Goal: Task Accomplishment & Management: Manage account settings

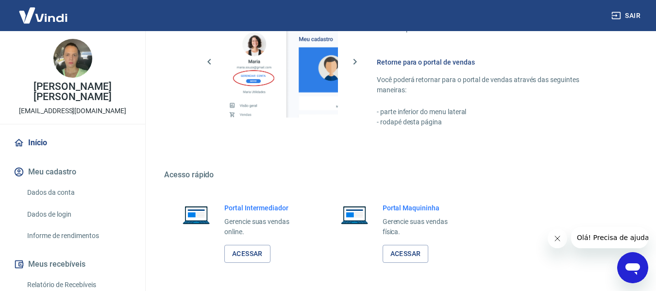
scroll to position [506, 0]
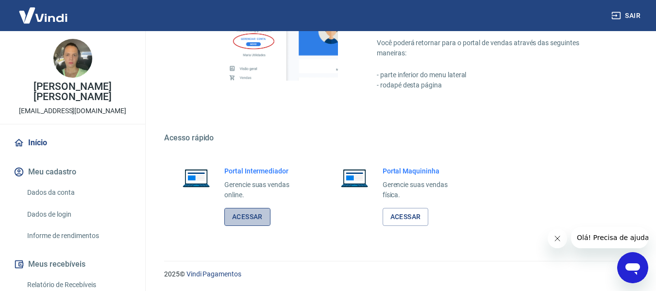
click at [247, 217] on link "Acessar" at bounding box center [247, 217] width 46 height 18
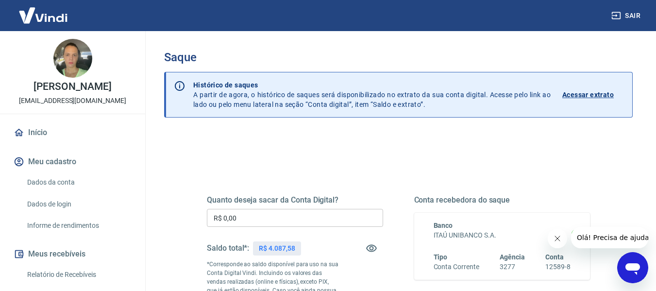
click at [315, 217] on input "R$ 0,00" at bounding box center [295, 218] width 176 height 18
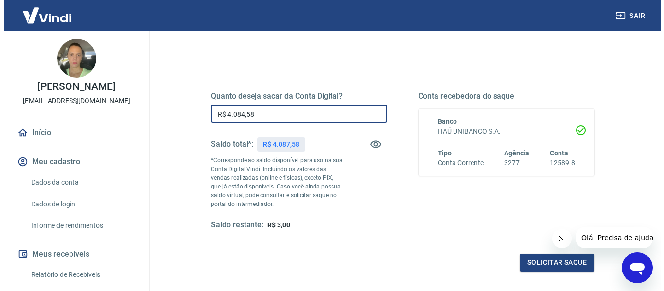
scroll to position [198, 0]
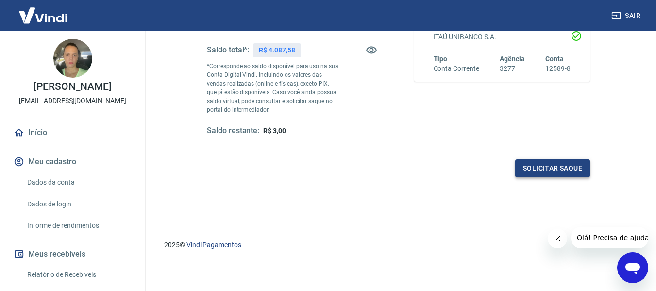
type input "R$ 4.084,58"
click at [545, 172] on button "Solicitar saque" at bounding box center [553, 168] width 75 height 18
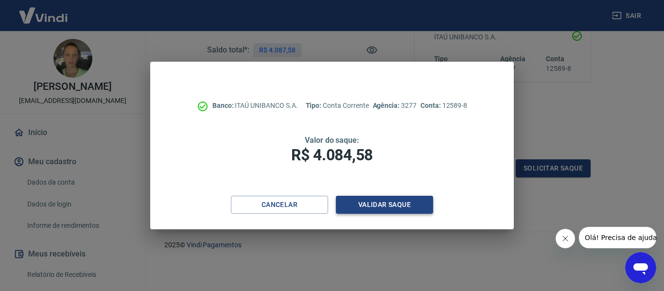
click at [405, 208] on button "Validar saque" at bounding box center [384, 205] width 97 height 18
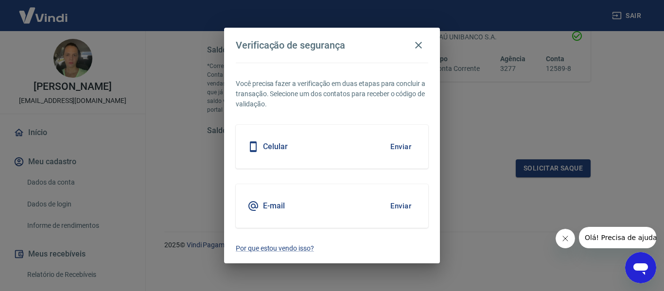
click at [405, 207] on button "Enviar" at bounding box center [401, 206] width 32 height 20
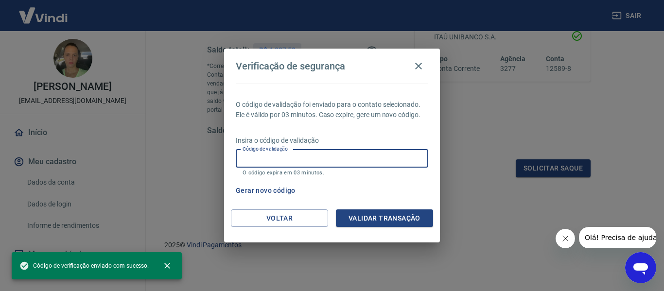
click at [343, 155] on input "Código de validação" at bounding box center [332, 159] width 192 height 18
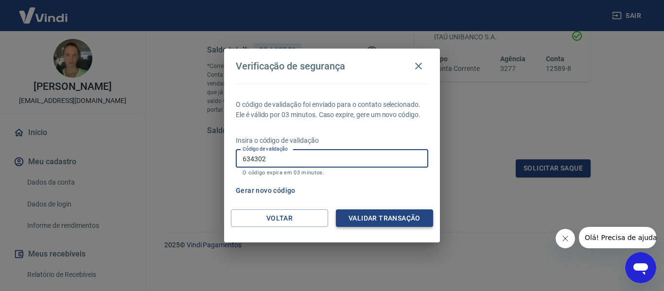
type input "634302"
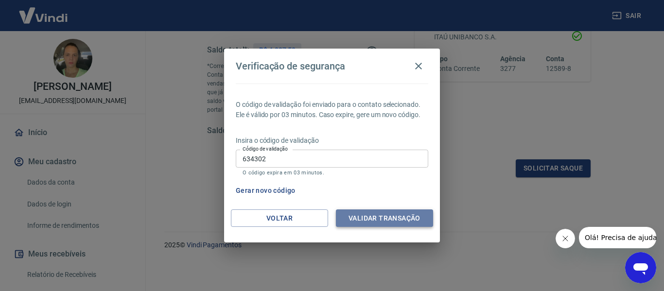
click at [411, 216] on button "Validar transação" at bounding box center [384, 218] width 97 height 18
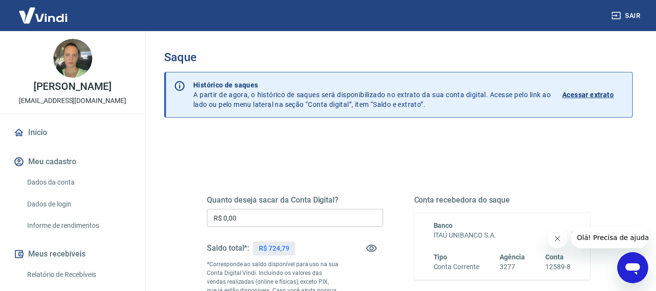
click at [250, 220] on input "R$ 0,00" at bounding box center [295, 218] width 176 height 18
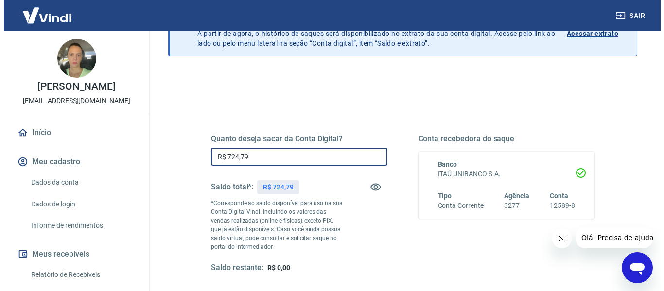
scroll to position [146, 0]
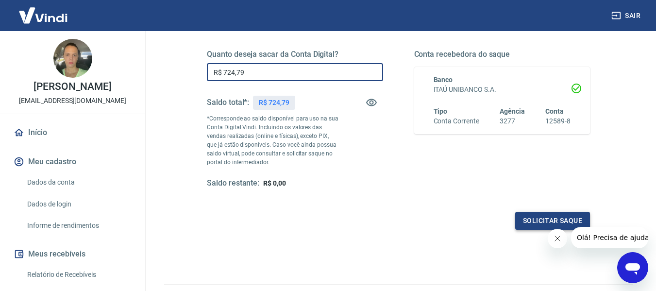
type input "R$ 724,79"
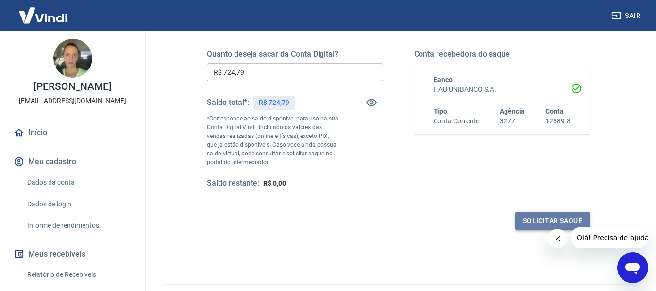
click at [535, 225] on button "Solicitar saque" at bounding box center [553, 221] width 75 height 18
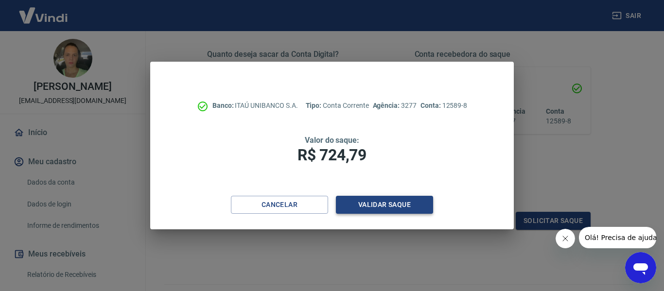
click at [420, 205] on button "Validar saque" at bounding box center [384, 205] width 97 height 18
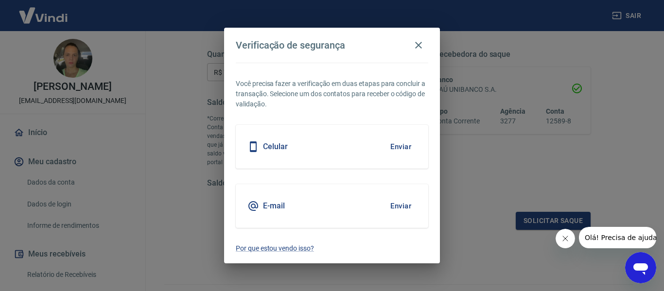
click at [397, 206] on button "Enviar" at bounding box center [401, 206] width 32 height 20
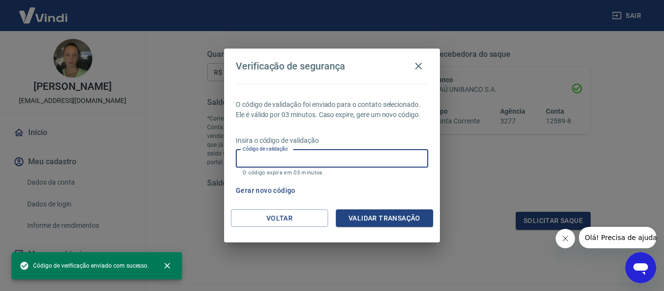
click at [362, 162] on input "Código de validação" at bounding box center [332, 159] width 192 height 18
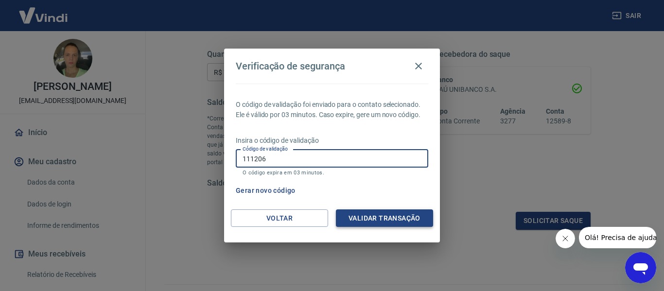
type input "111206"
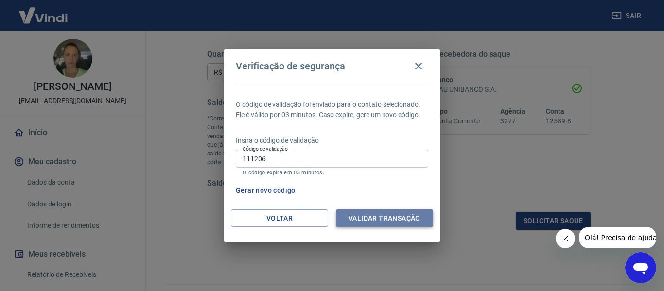
click at [393, 219] on button "Validar transação" at bounding box center [384, 218] width 97 height 18
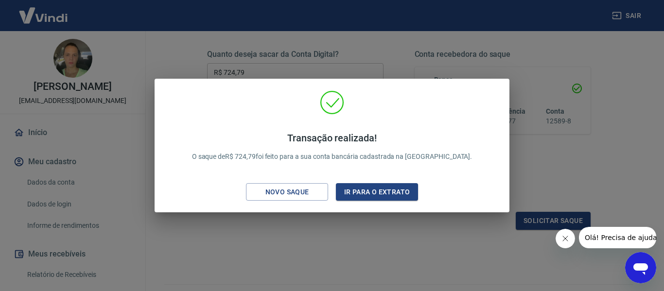
click at [366, 255] on div "Transação realizada! O saque de R$ 724,79 foi feito para a sua conta bancária c…" at bounding box center [332, 145] width 664 height 291
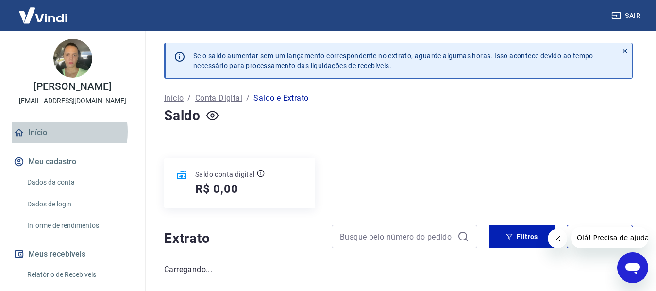
click at [43, 143] on link "Início" at bounding box center [73, 132] width 122 height 21
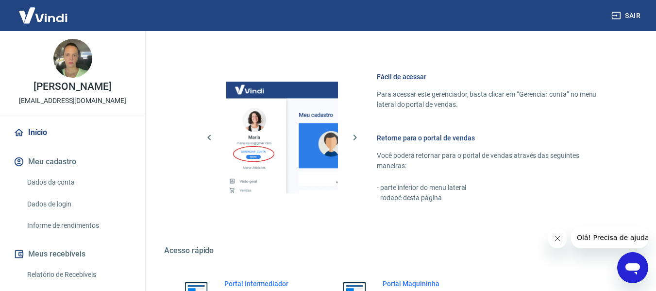
scroll to position [506, 0]
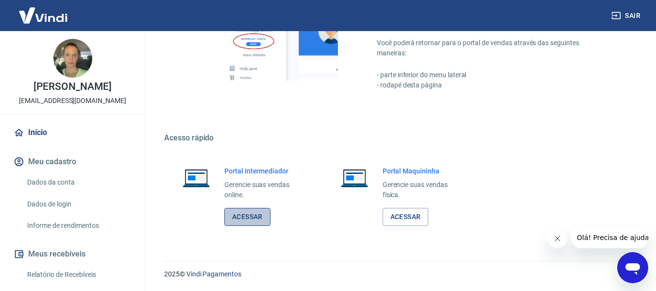
click at [261, 219] on link "Acessar" at bounding box center [247, 217] width 46 height 18
